Goal: Complete application form

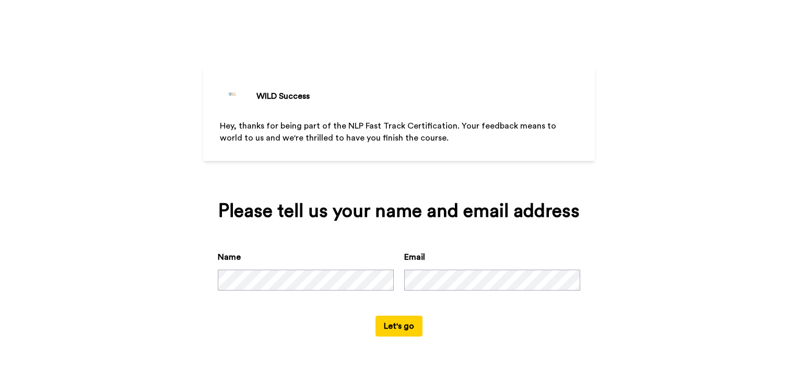
click at [400, 322] on button "Let's go" at bounding box center [398, 325] width 47 height 21
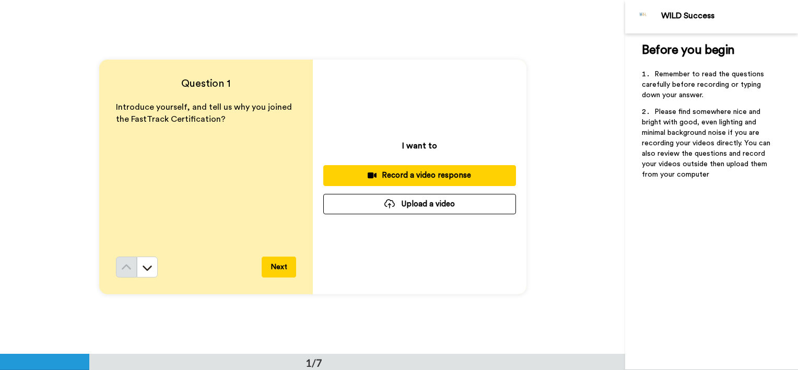
click at [412, 175] on div "Record a video response" at bounding box center [420, 175] width 176 height 11
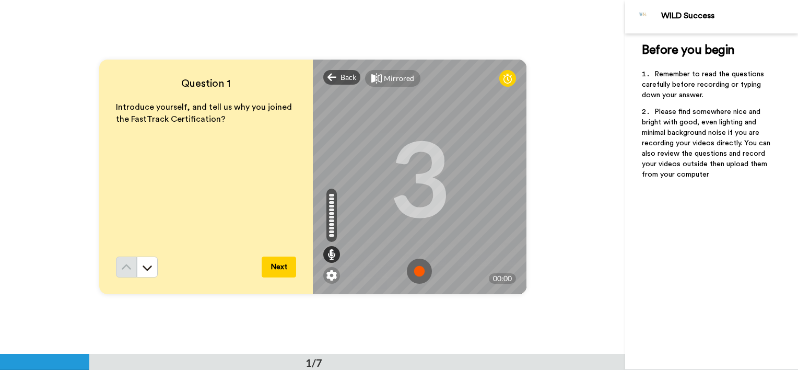
click at [417, 270] on img at bounding box center [419, 270] width 25 height 25
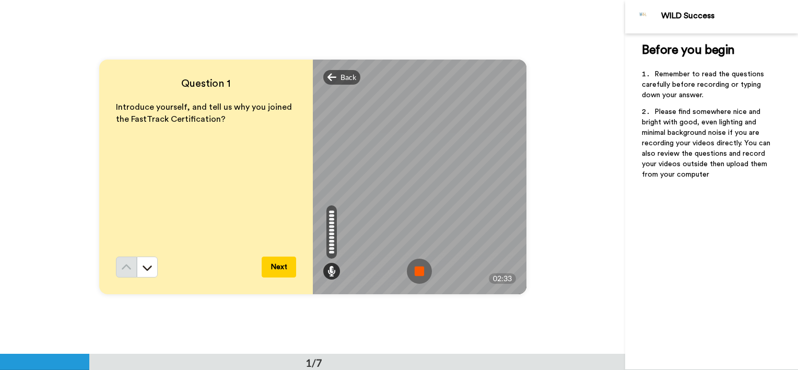
click at [411, 269] on img at bounding box center [419, 270] width 25 height 25
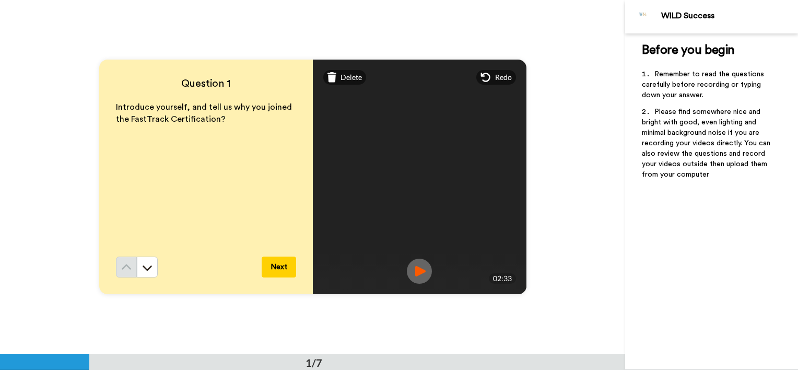
click at [272, 265] on button "Next" at bounding box center [279, 266] width 34 height 21
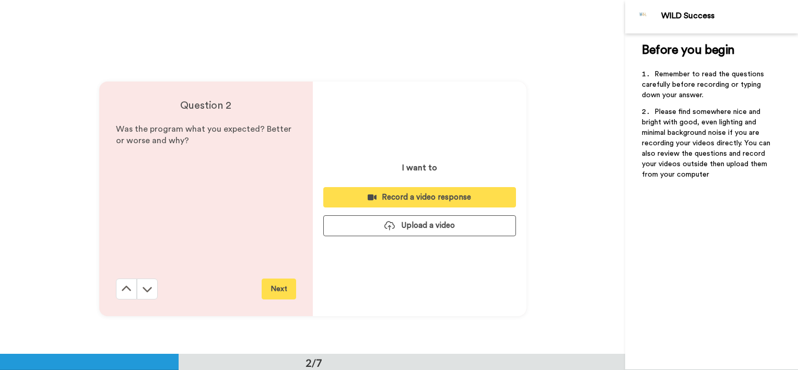
scroll to position [354, 0]
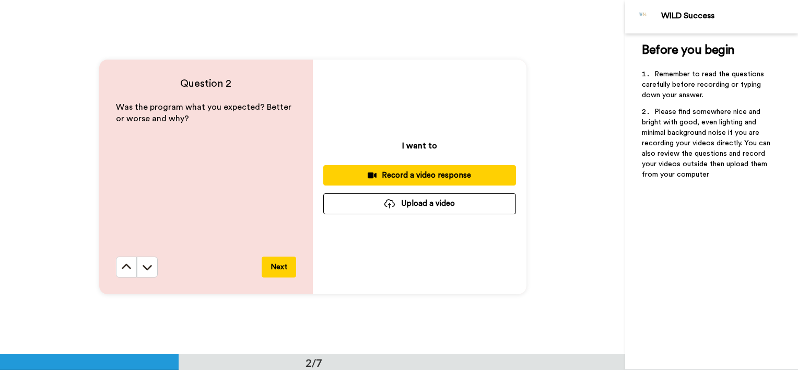
click at [278, 269] on button "Next" at bounding box center [279, 266] width 34 height 21
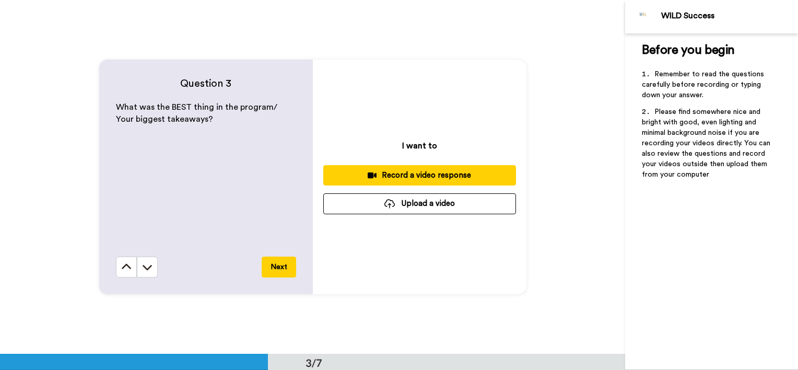
click at [279, 267] on button "Next" at bounding box center [279, 266] width 34 height 21
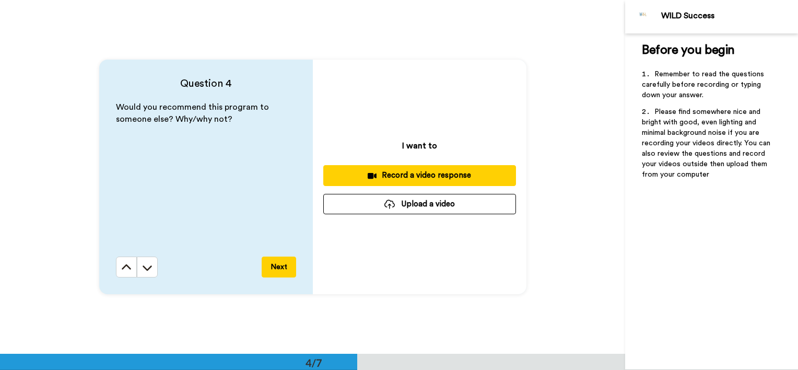
click at [281, 269] on button "Next" at bounding box center [279, 266] width 34 height 21
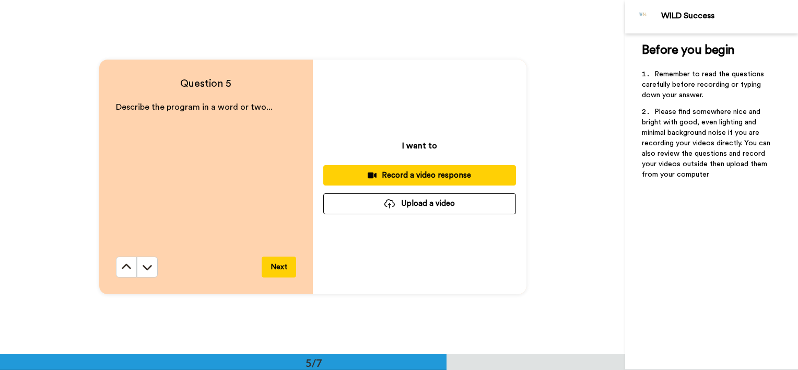
click at [277, 265] on button "Next" at bounding box center [279, 266] width 34 height 21
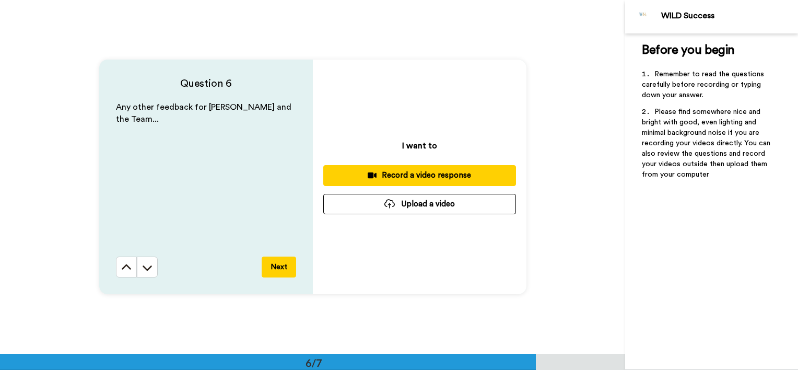
click at [276, 263] on button "Next" at bounding box center [279, 266] width 34 height 21
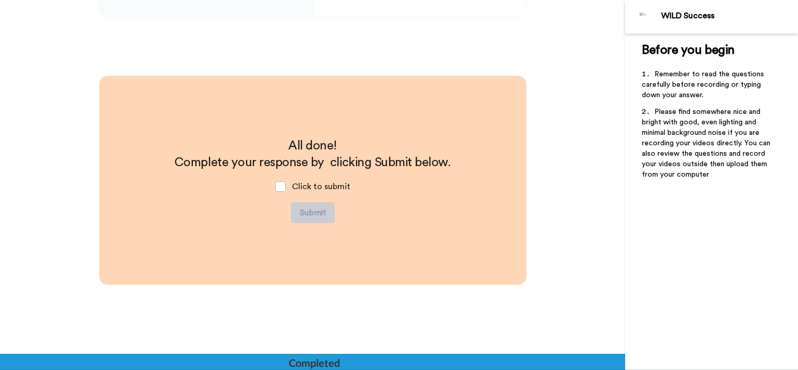
scroll to position [2050, 0]
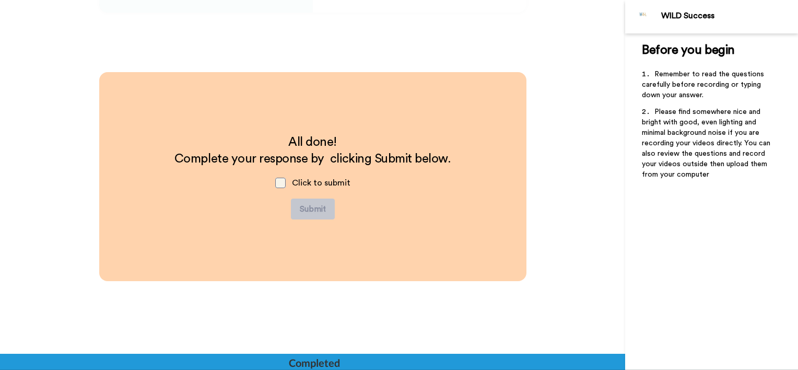
click at [277, 179] on span at bounding box center [280, 183] width 10 height 10
click at [307, 209] on button "Submit" at bounding box center [313, 208] width 44 height 21
